Goal: Book appointment/travel/reservation

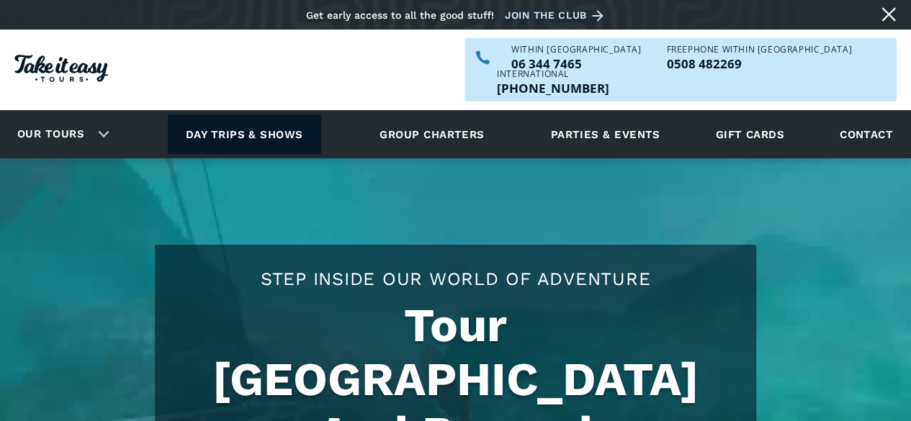
click at [270, 114] on link "Day trips & shows" at bounding box center [244, 134] width 153 height 40
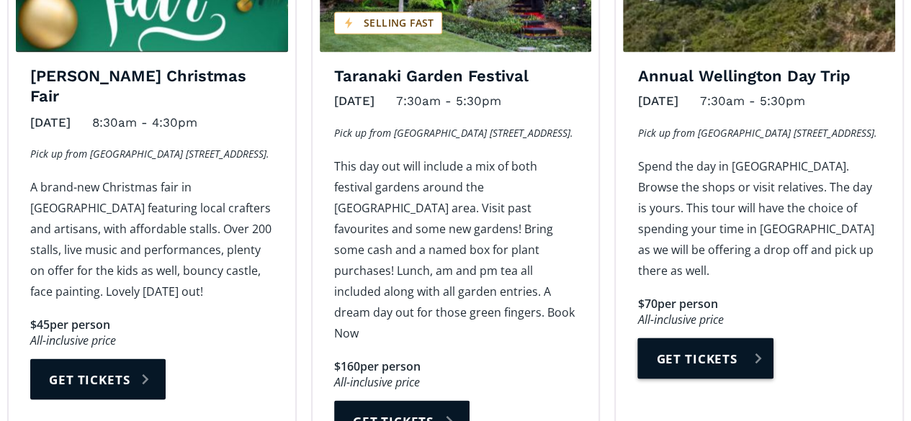
scroll to position [1224, 0]
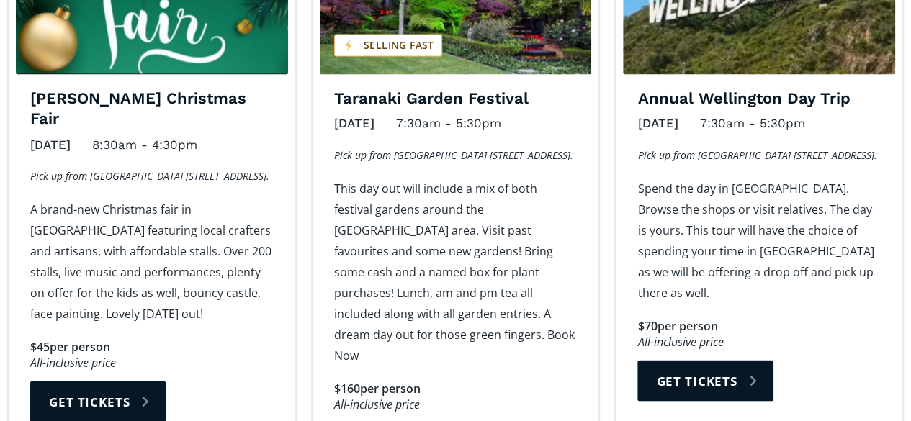
click at [610, 35] on div "Annual Wellington Day Trip November 12, 2025 7:30am - 5:30pm Pick up from Wanga…" at bounding box center [759, 187] width 304 height 602
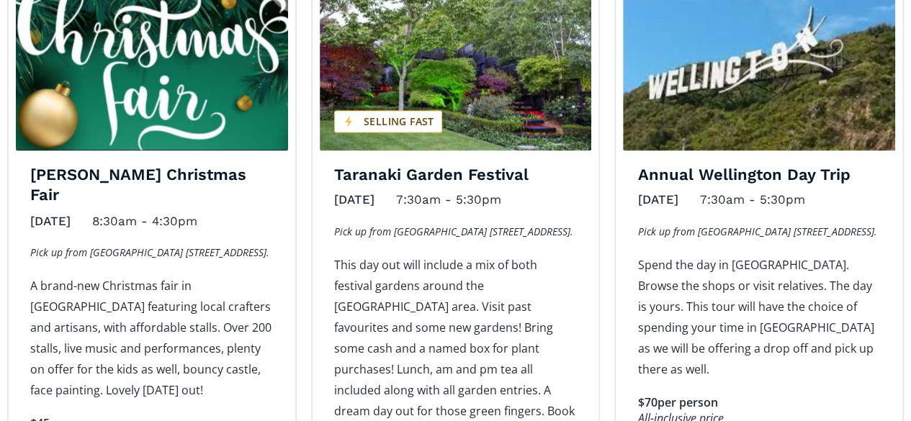
scroll to position [1080, 0]
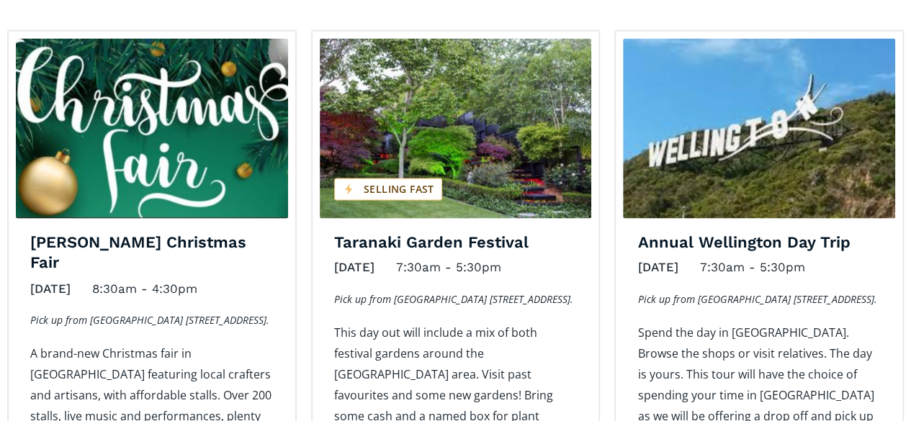
click at [473, 150] on img "Day trips and shows on sale" at bounding box center [456, 128] width 272 height 180
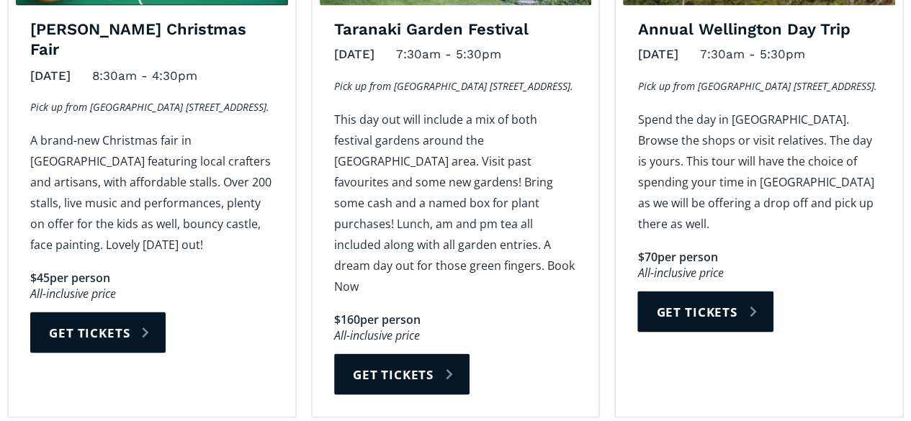
scroll to position [1296, 0]
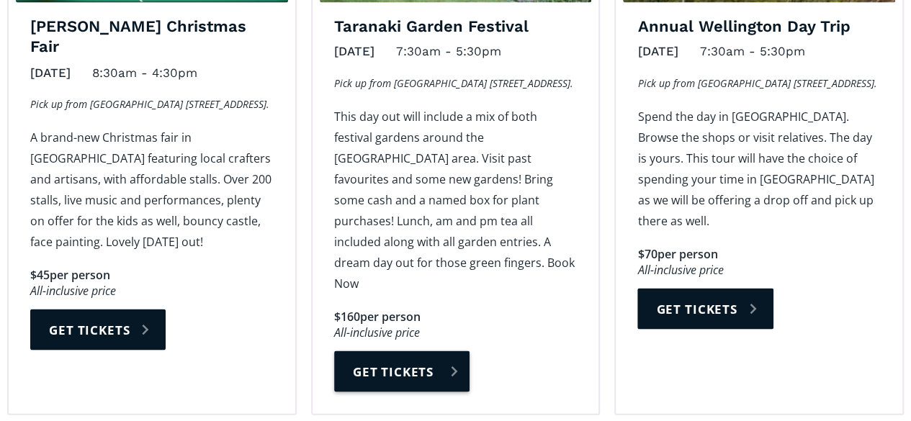
click at [430, 351] on link "Get tickets" at bounding box center [401, 371] width 135 height 41
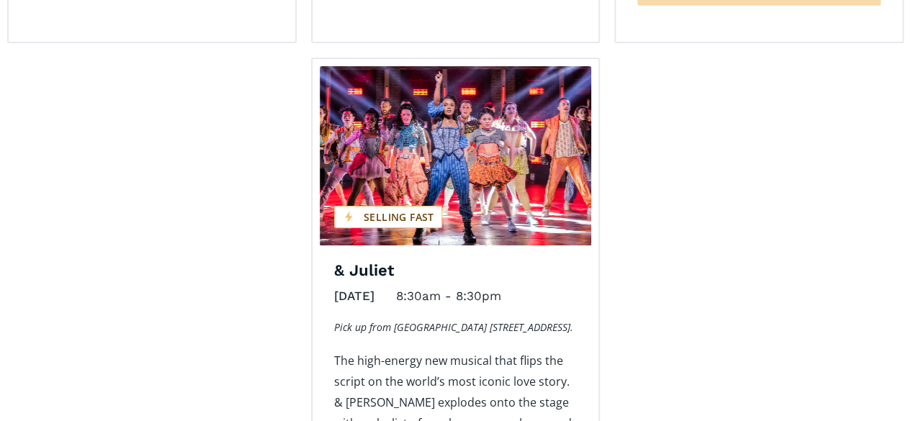
scroll to position [2592, 0]
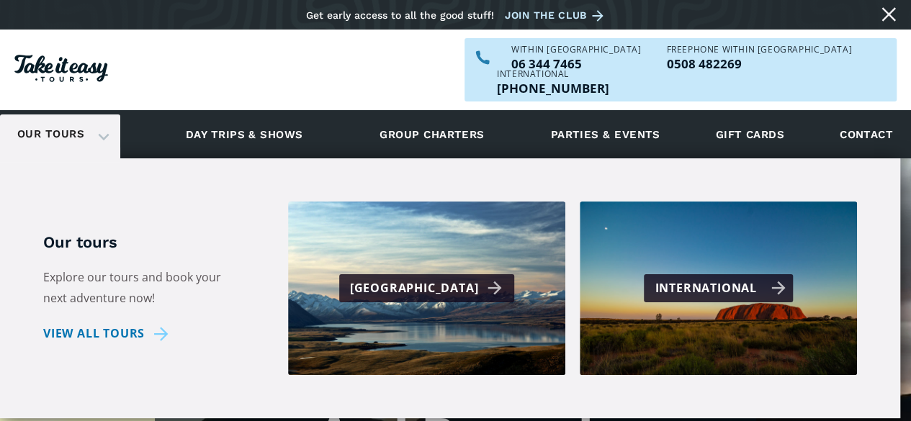
click at [693, 274] on div "International" at bounding box center [718, 288] width 148 height 28
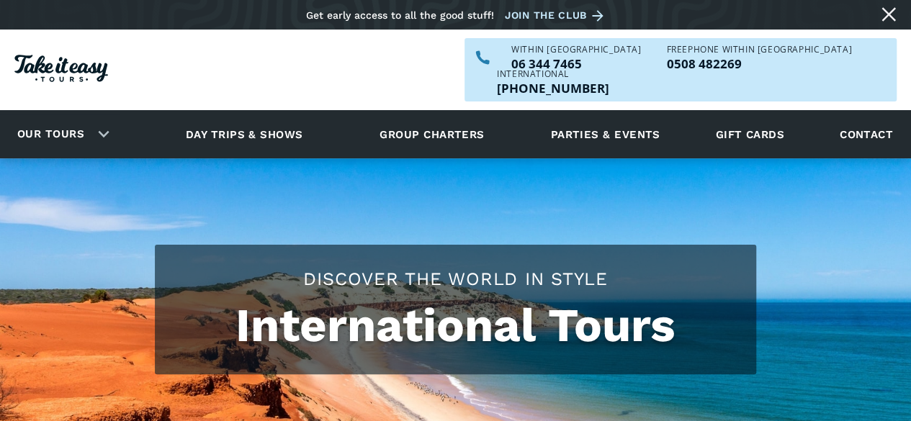
checkbox input "true"
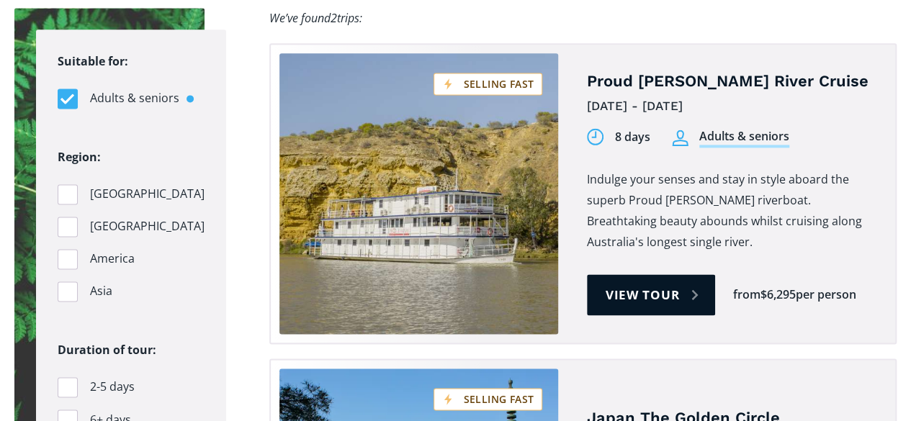
scroll to position [1008, 0]
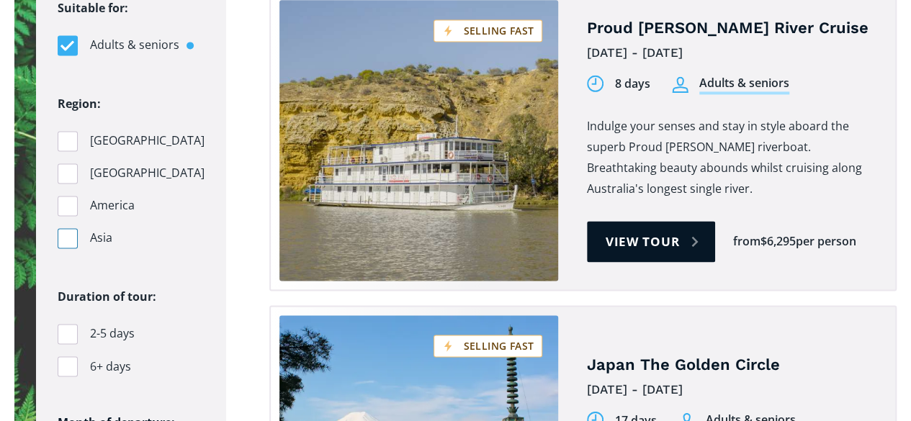
click at [66, 228] on div "Filters" at bounding box center [68, 238] width 20 height 20
click at [66, 233] on input "Asia" at bounding box center [62, 237] width 9 height 9
checkbox input "true"
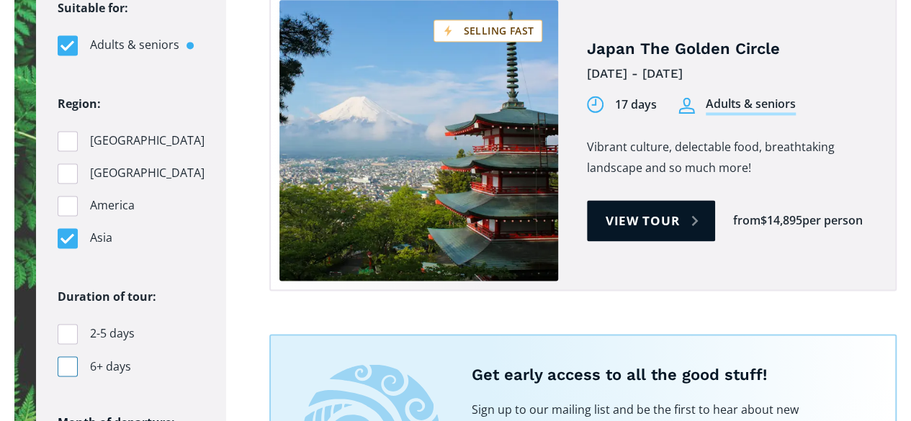
click at [71, 356] on div "Filters" at bounding box center [68, 366] width 20 height 20
click at [67, 361] on input "6+ days" at bounding box center [62, 365] width 9 height 9
checkbox input "true"
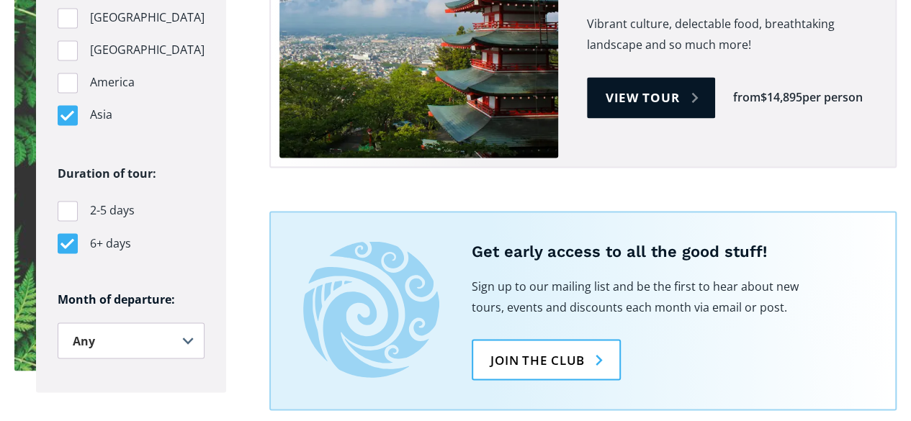
scroll to position [1224, 0]
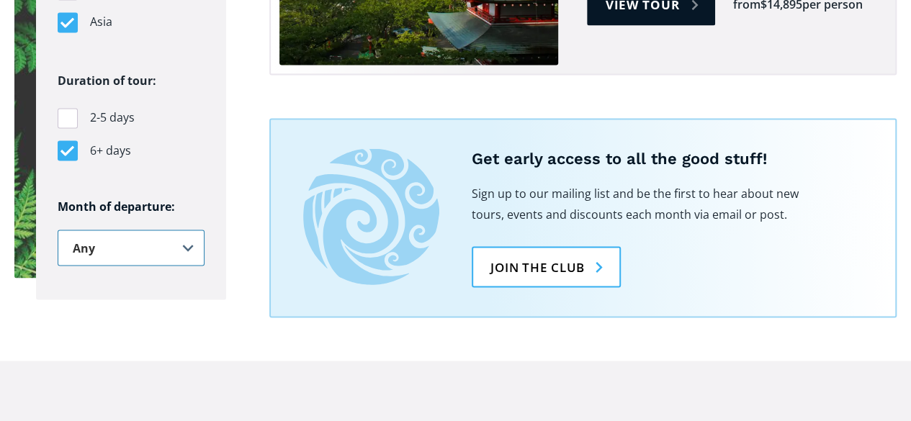
click at [181, 230] on select "Any January February March April May June July August September October Novembe…" at bounding box center [131, 248] width 147 height 36
click at [199, 300] on section "Suitable for: Adults & seniors Students Region: Australia Pacific Islands Ameri…" at bounding box center [455, 28] width 911 height 666
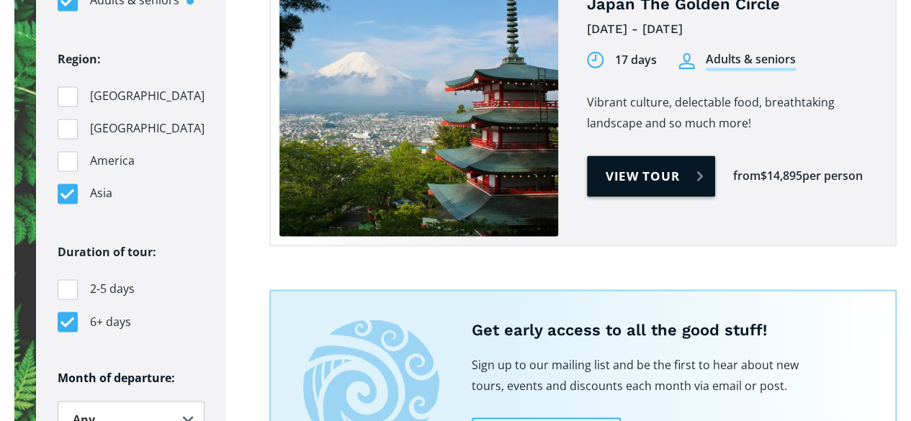
scroll to position [936, 0]
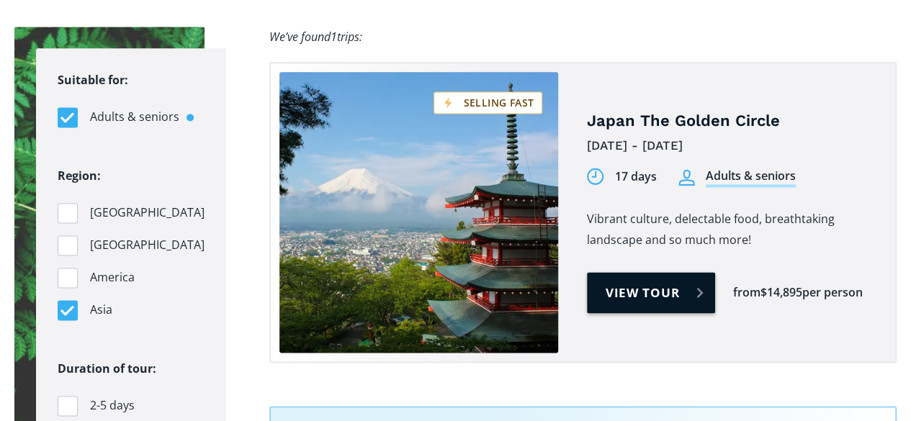
click at [648, 274] on link "View tour" at bounding box center [651, 292] width 129 height 41
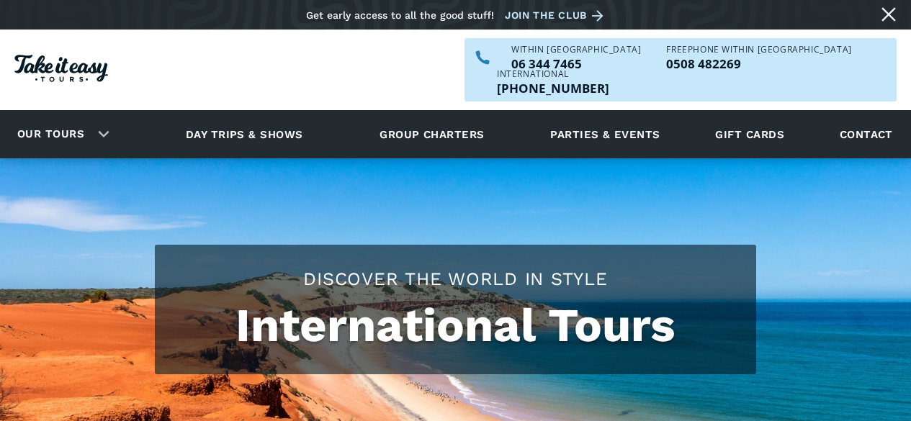
scroll to position [936, 0]
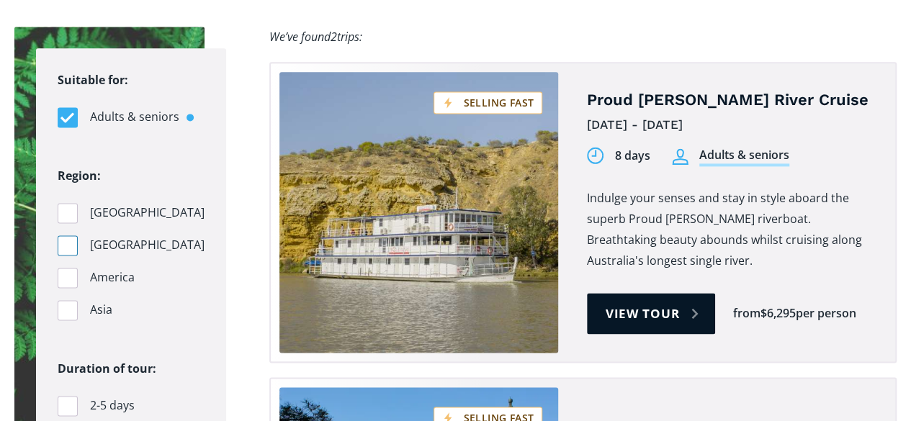
click at [71, 235] on div "Filters" at bounding box center [68, 245] width 20 height 20
click at [67, 241] on input "[GEOGRAPHIC_DATA]" at bounding box center [62, 245] width 9 height 9
checkbox input "true"
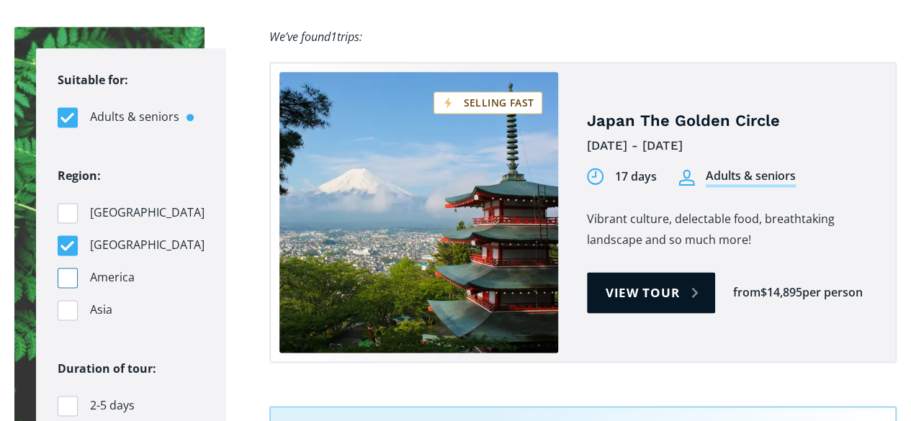
click at [66, 268] on div "Filters" at bounding box center [68, 278] width 20 height 20
click at [66, 273] on input "America" at bounding box center [62, 277] width 9 height 9
checkbox input "true"
click at [63, 235] on div "Filters" at bounding box center [68, 245] width 20 height 20
click at [63, 241] on input "[GEOGRAPHIC_DATA]" at bounding box center [62, 245] width 9 height 9
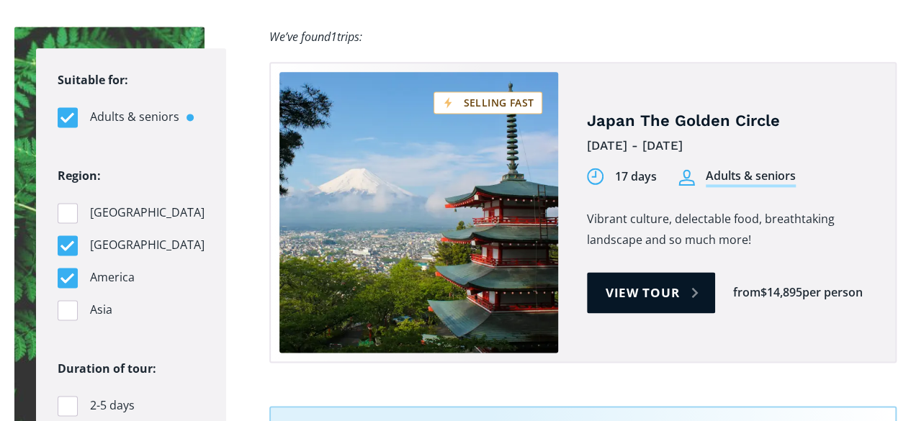
checkbox input "false"
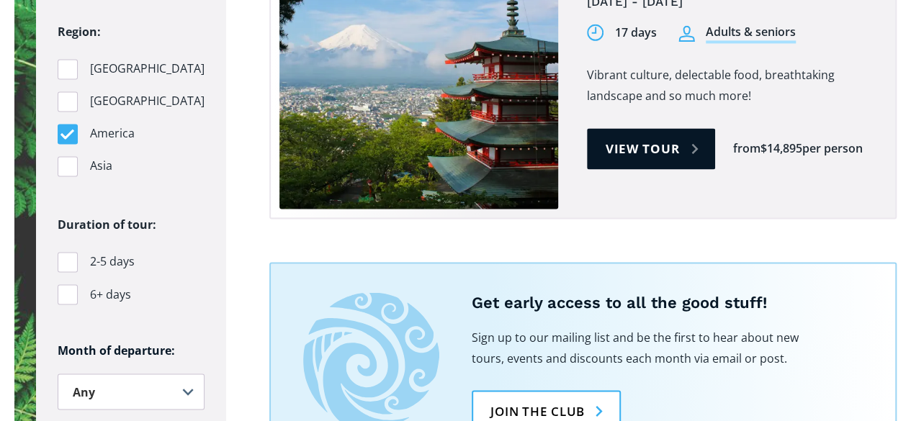
scroll to position [1008, 0]
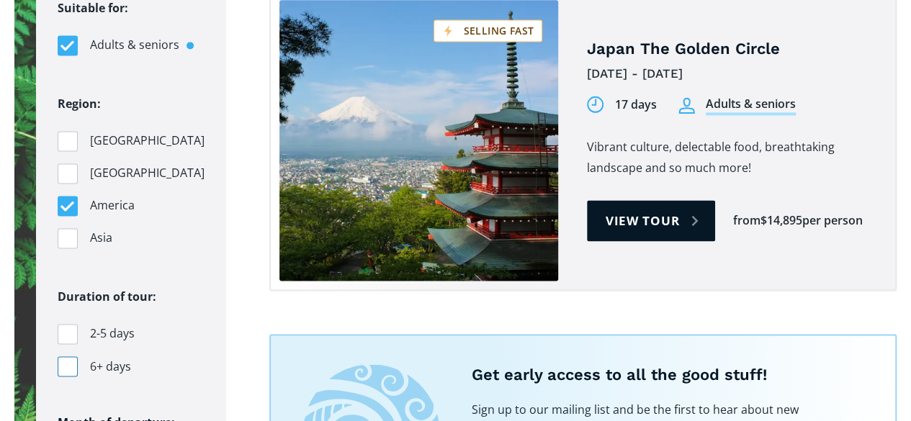
click at [68, 356] on div "Filters" at bounding box center [68, 366] width 20 height 20
click at [67, 361] on input "6+ days" at bounding box center [62, 365] width 9 height 9
checkbox input "false"
click at [639, 202] on link "View tour" at bounding box center [651, 220] width 129 height 41
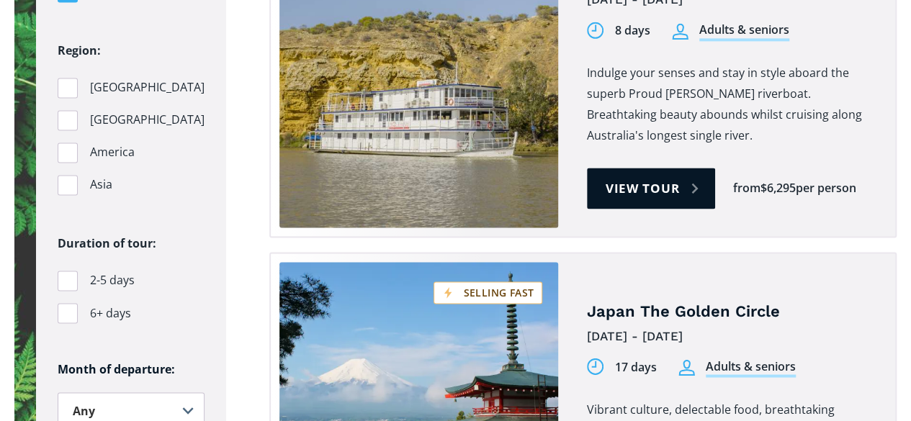
scroll to position [1008, 0]
